Goal: Information Seeking & Learning: Check status

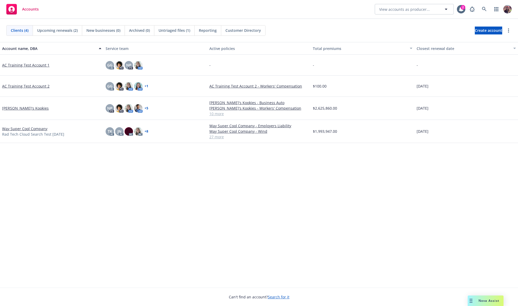
click at [21, 109] on link "[PERSON_NAME]'s Kookies" at bounding box center [25, 109] width 47 height 6
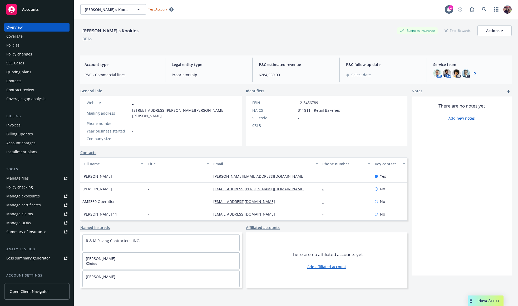
click at [300, 45] on div "[PERSON_NAME]'s Kookies Business Insurance Total Rewards Actions DBA: -" at bounding box center [295, 37] width 431 height 22
drag, startPoint x: 471, startPoint y: 301, endPoint x: 391, endPoint y: 308, distance: 80.1
click at [391, 306] on html "Accounts Overview Coverage Policies Policy changes SSC Cases Quoting plans Cont…" at bounding box center [259, 153] width 518 height 306
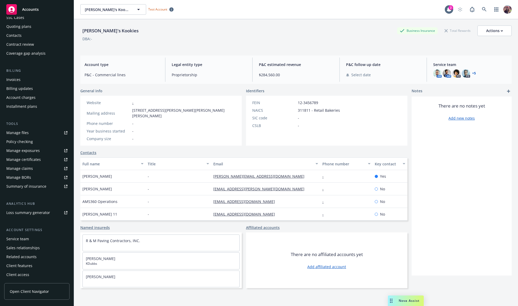
click at [25, 236] on div "Service team" at bounding box center [17, 239] width 23 height 8
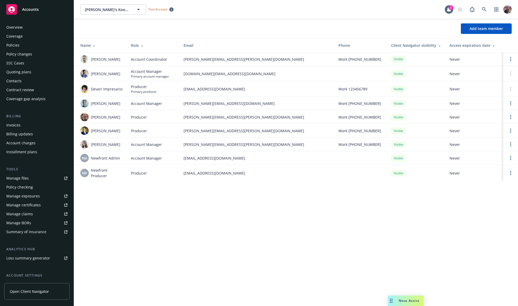
click at [18, 41] on div "Overview Coverage Policies Policy changes SSC Cases Quoting plans Contacts Cont…" at bounding box center [36, 63] width 65 height 80
click at [17, 46] on div "Policies" at bounding box center [12, 45] width 13 height 8
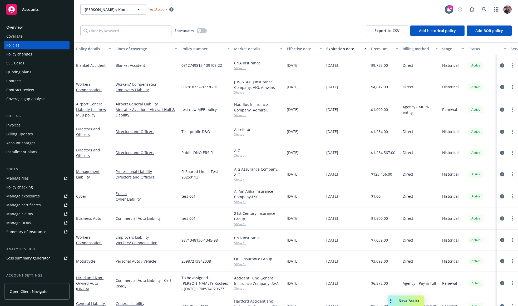
click at [255, 25] on div "Show inactive Export to CSV Add historical policy Add BOR policy" at bounding box center [296, 30] width 444 height 23
